Goal: Task Accomplishment & Management: Manage account settings

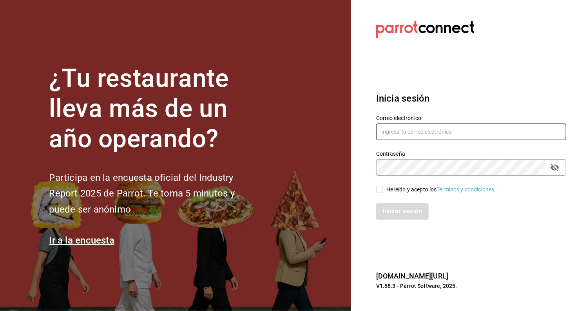
click at [414, 138] on input "text" at bounding box center [471, 131] width 190 height 16
type input "[EMAIL_ADDRESS][DOMAIN_NAME]"
click at [379, 191] on input "He leído y acepto los Términos y condiciones." at bounding box center [379, 189] width 7 height 7
checkbox input "true"
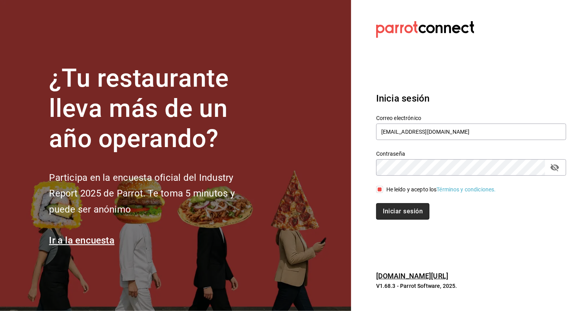
click at [412, 217] on button "Iniciar sesión" at bounding box center [402, 211] width 53 height 16
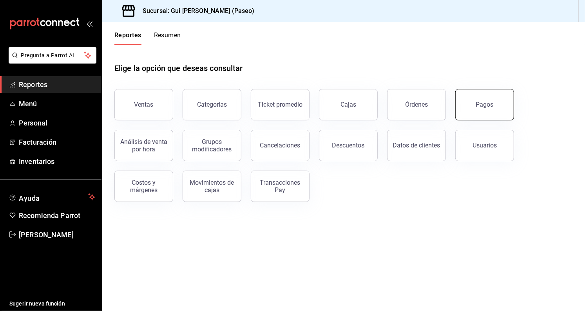
click at [492, 114] on button "Pagos" at bounding box center [485, 104] width 59 height 31
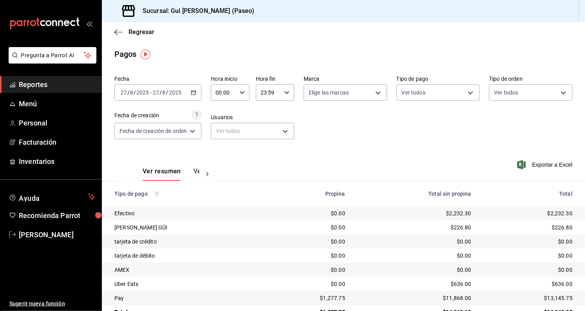
click at [206, 215] on div "Efectivo" at bounding box center [186, 213] width 145 height 8
click at [546, 164] on span "Exportar a Excel" at bounding box center [546, 164] width 54 height 9
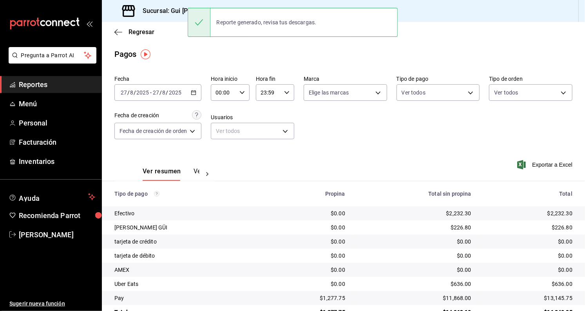
click at [194, 169] on button "Ver pagos" at bounding box center [208, 173] width 29 height 13
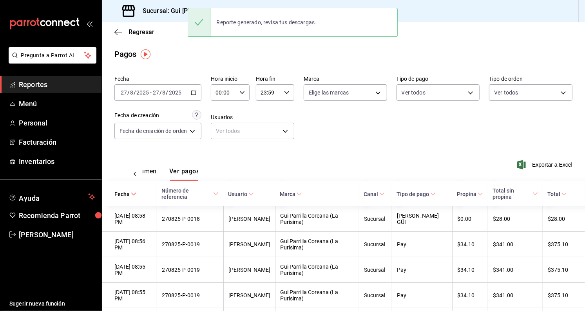
scroll to position [0, 23]
click at [550, 165] on span "Exportar a Excel" at bounding box center [546, 164] width 54 height 9
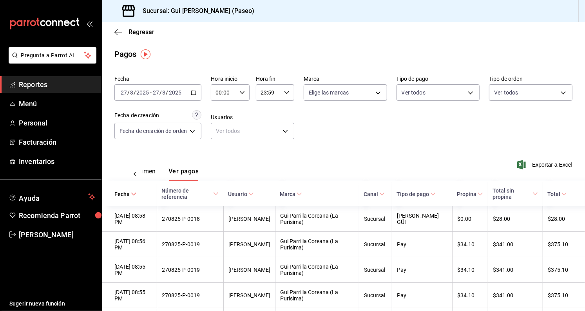
click at [20, 83] on span "Reportes" at bounding box center [57, 84] width 76 height 11
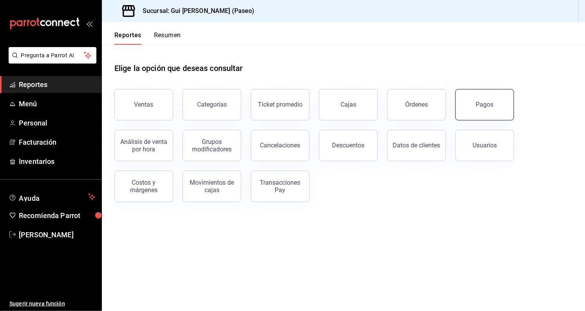
click at [486, 90] on button "Pagos" at bounding box center [485, 104] width 59 height 31
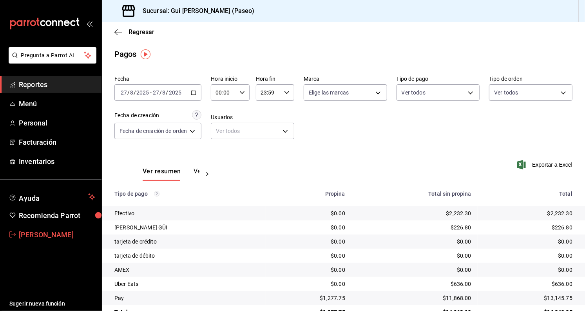
click at [56, 238] on span "Laura Colomé" at bounding box center [57, 234] width 76 height 11
